Goal: Information Seeking & Learning: Understand process/instructions

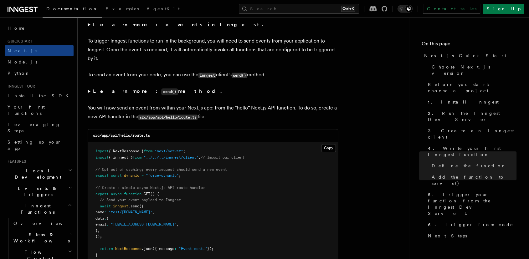
scroll to position [3209, 0]
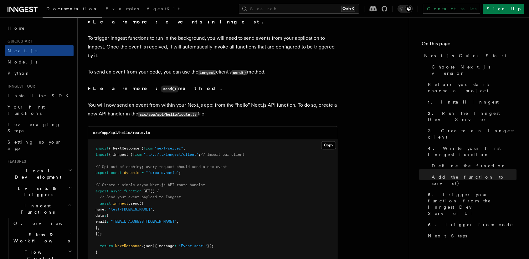
click at [89, 26] on summary "Learn more: events in Inngest." at bounding box center [213, 22] width 251 height 9
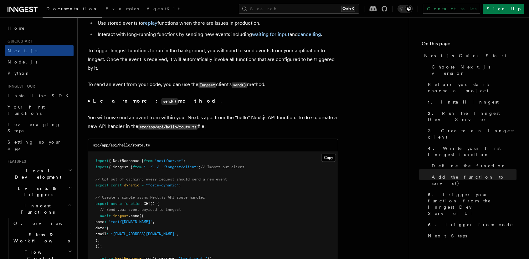
scroll to position [3278, 0]
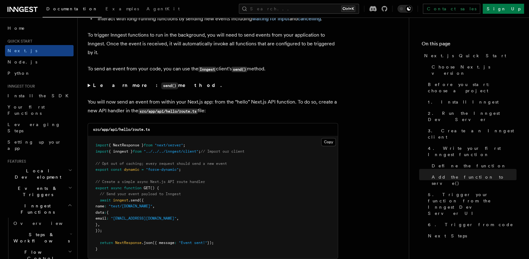
click at [89, 89] on summary "Learn more: send() method." at bounding box center [213, 85] width 251 height 9
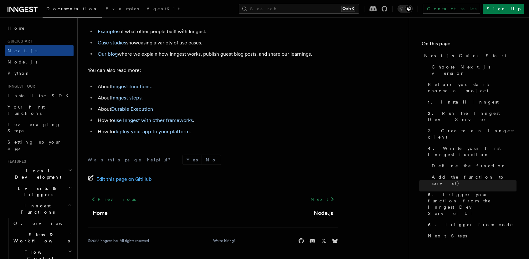
scroll to position [35, 0]
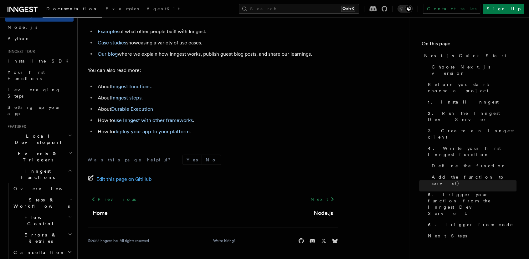
click at [69, 135] on icon "button" at bounding box center [70, 135] width 3 height 1
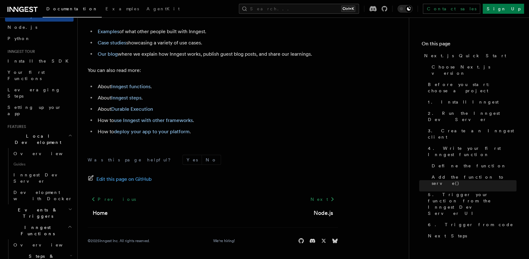
click at [68, 133] on icon "button" at bounding box center [70, 135] width 4 height 5
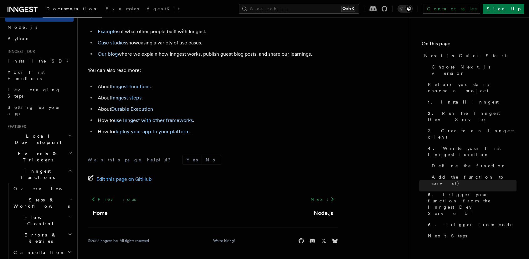
click at [68, 151] on icon "button" at bounding box center [70, 153] width 4 height 5
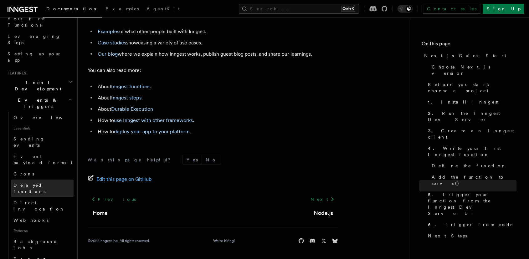
scroll to position [104, 0]
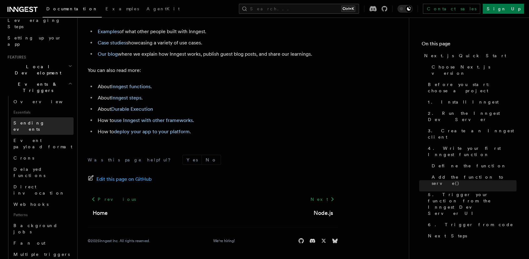
click at [46, 117] on link "Sending events" at bounding box center [42, 126] width 63 height 18
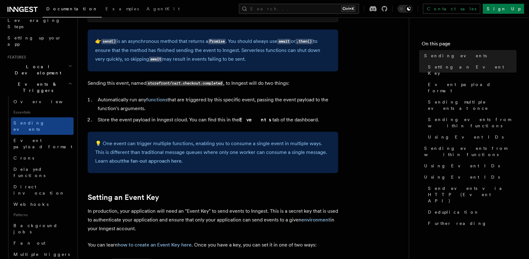
scroll to position [209, 0]
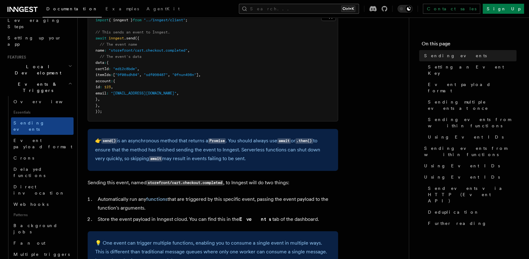
click at [321, 10] on button "Search... Ctrl+K" at bounding box center [299, 9] width 120 height 10
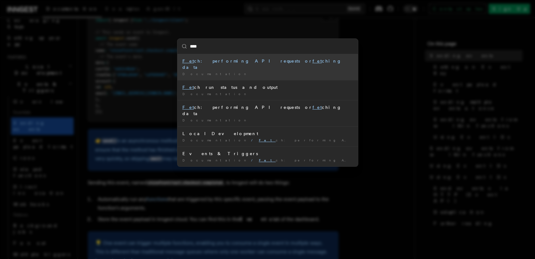
type input "*****"
click at [306, 65] on li "Fetch : performing API requests or fetch ing data Documentation /" at bounding box center [267, 67] width 180 height 26
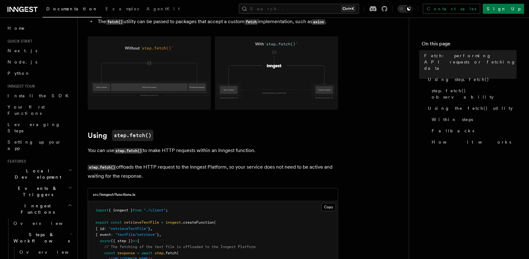
scroll to position [70, 0]
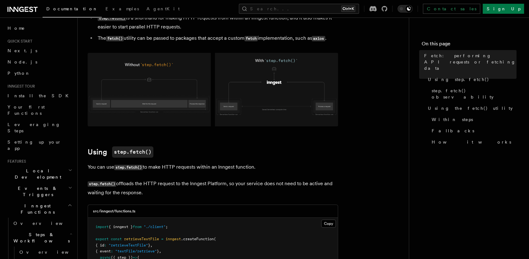
click at [274, 71] on img at bounding box center [213, 90] width 251 height 74
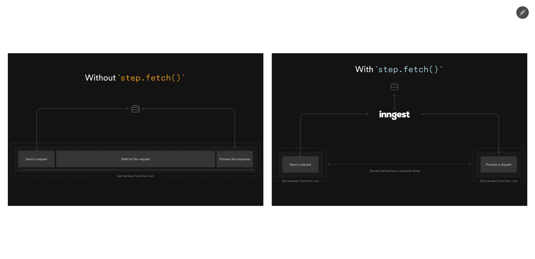
click at [432, 126] on img at bounding box center [267, 129] width 519 height 153
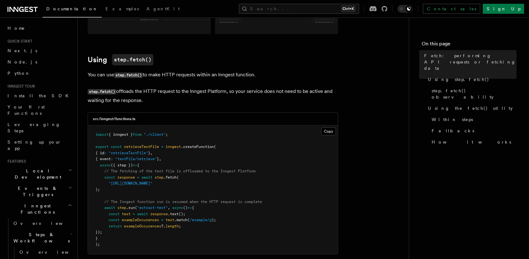
scroll to position [174, 0]
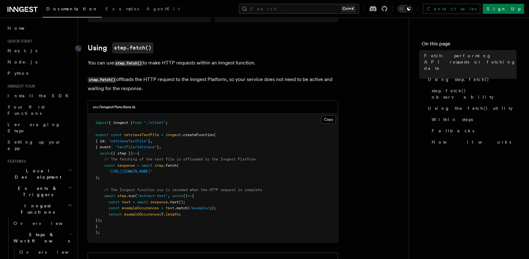
drag, startPoint x: 148, startPoint y: 93, endPoint x: 85, endPoint y: 50, distance: 75.9
copy article "Using step.fetch() You can use step.fetch() to make HTTP requests within an Inn…"
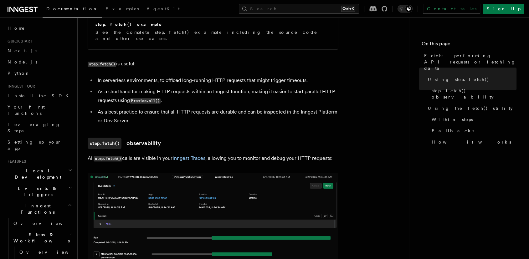
scroll to position [452, 0]
